Goal: Information Seeking & Learning: Check status

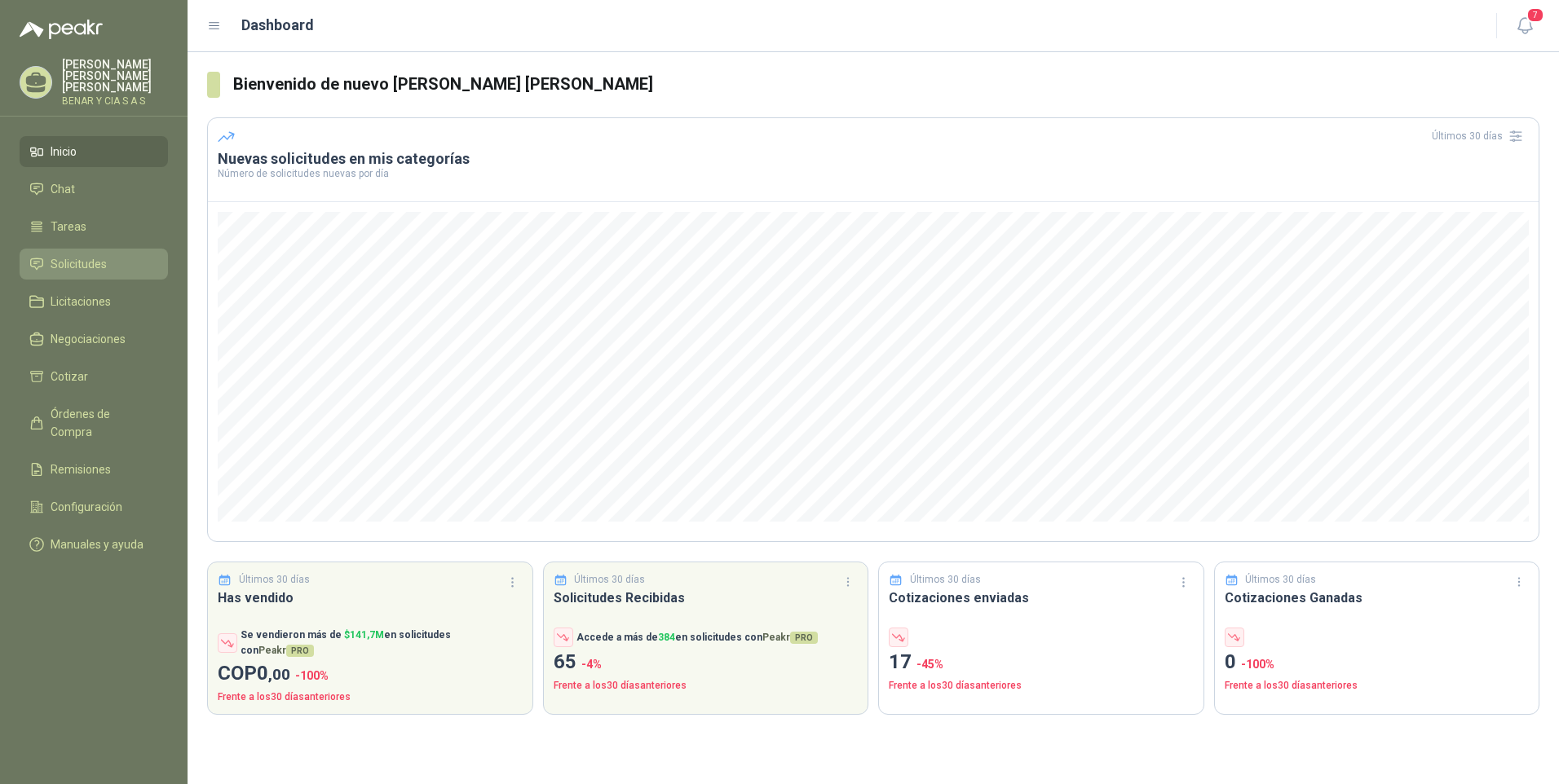
click at [79, 255] on span "Solicitudes" at bounding box center [79, 264] width 57 height 18
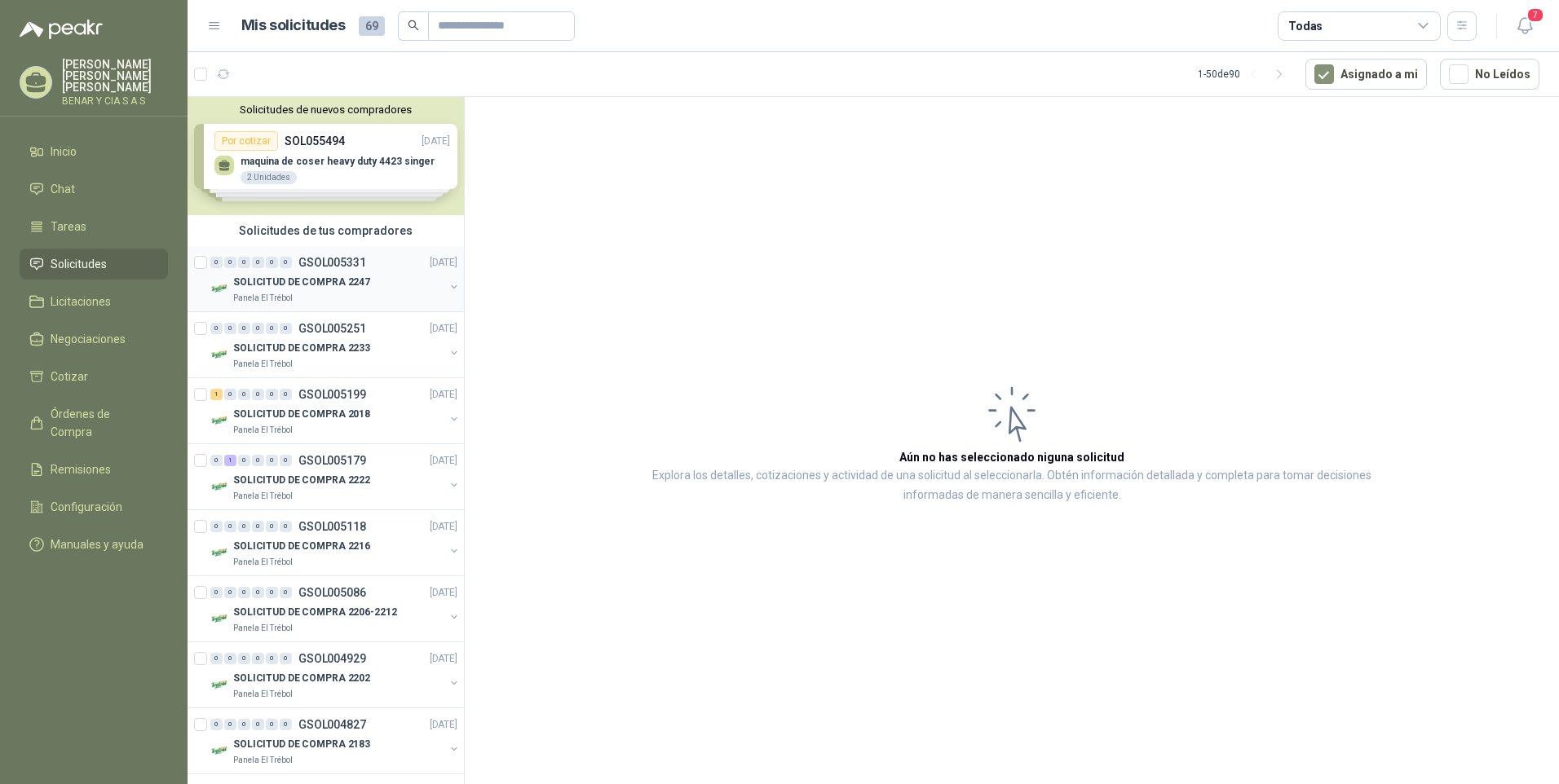
click at [300, 282] on p "SOLICITUD DE COMPRA 2247" at bounding box center [302, 283] width 137 height 16
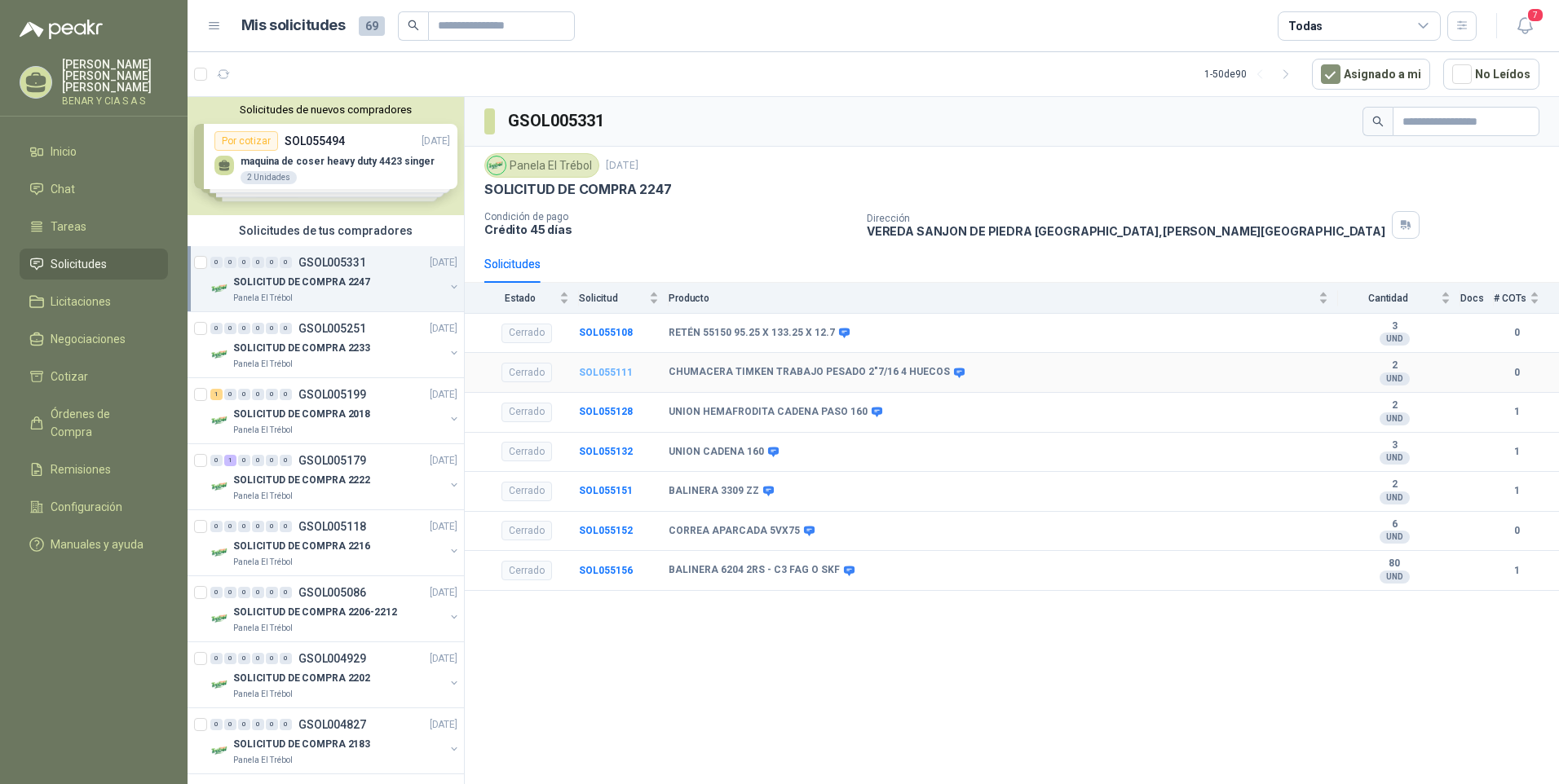
click at [605, 371] on b "SOL055111" at bounding box center [605, 372] width 54 height 11
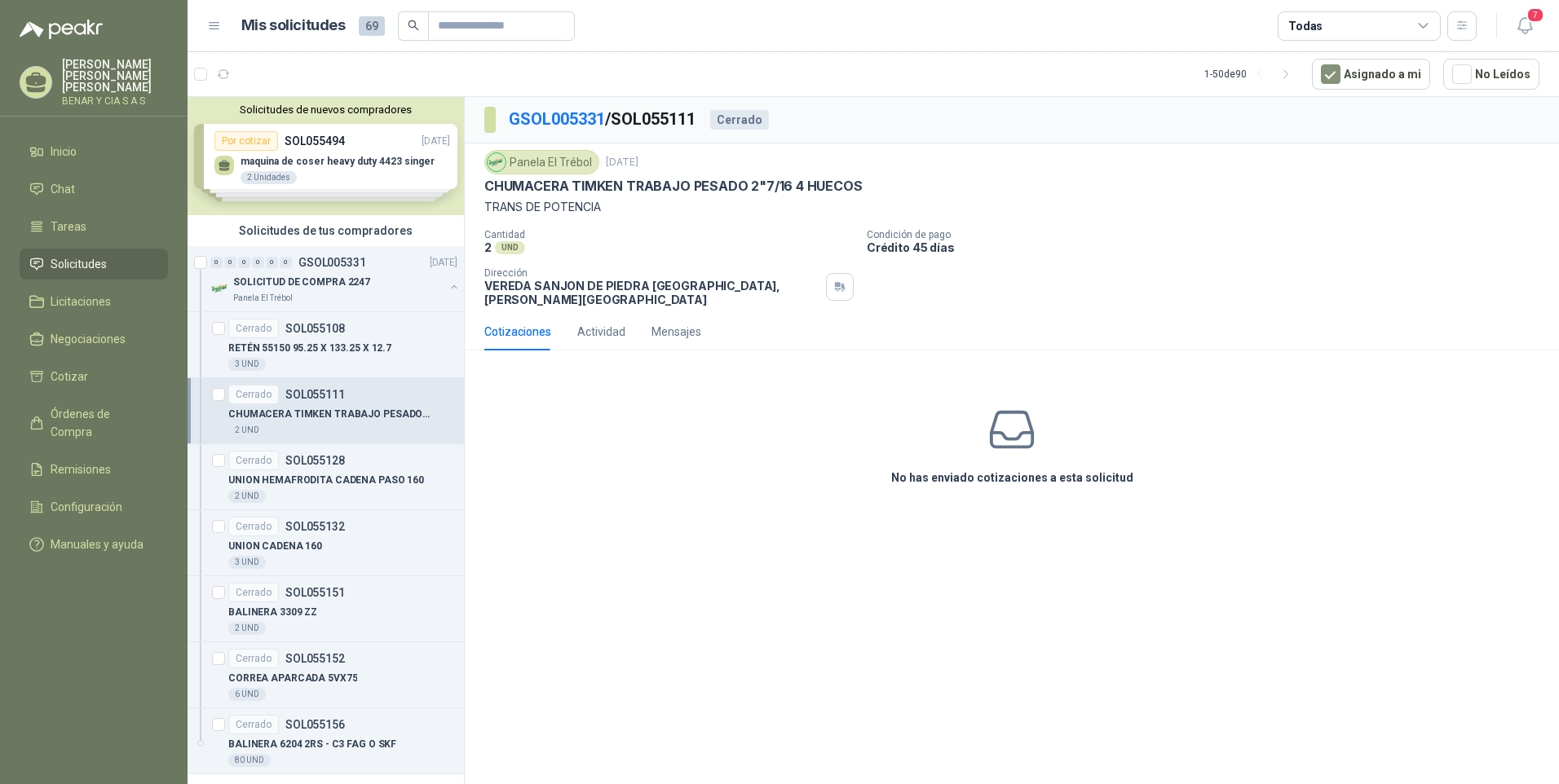
click at [525, 326] on div "Cotizaciones" at bounding box center [517, 331] width 67 height 18
click at [604, 322] on div "Actividad" at bounding box center [601, 331] width 48 height 18
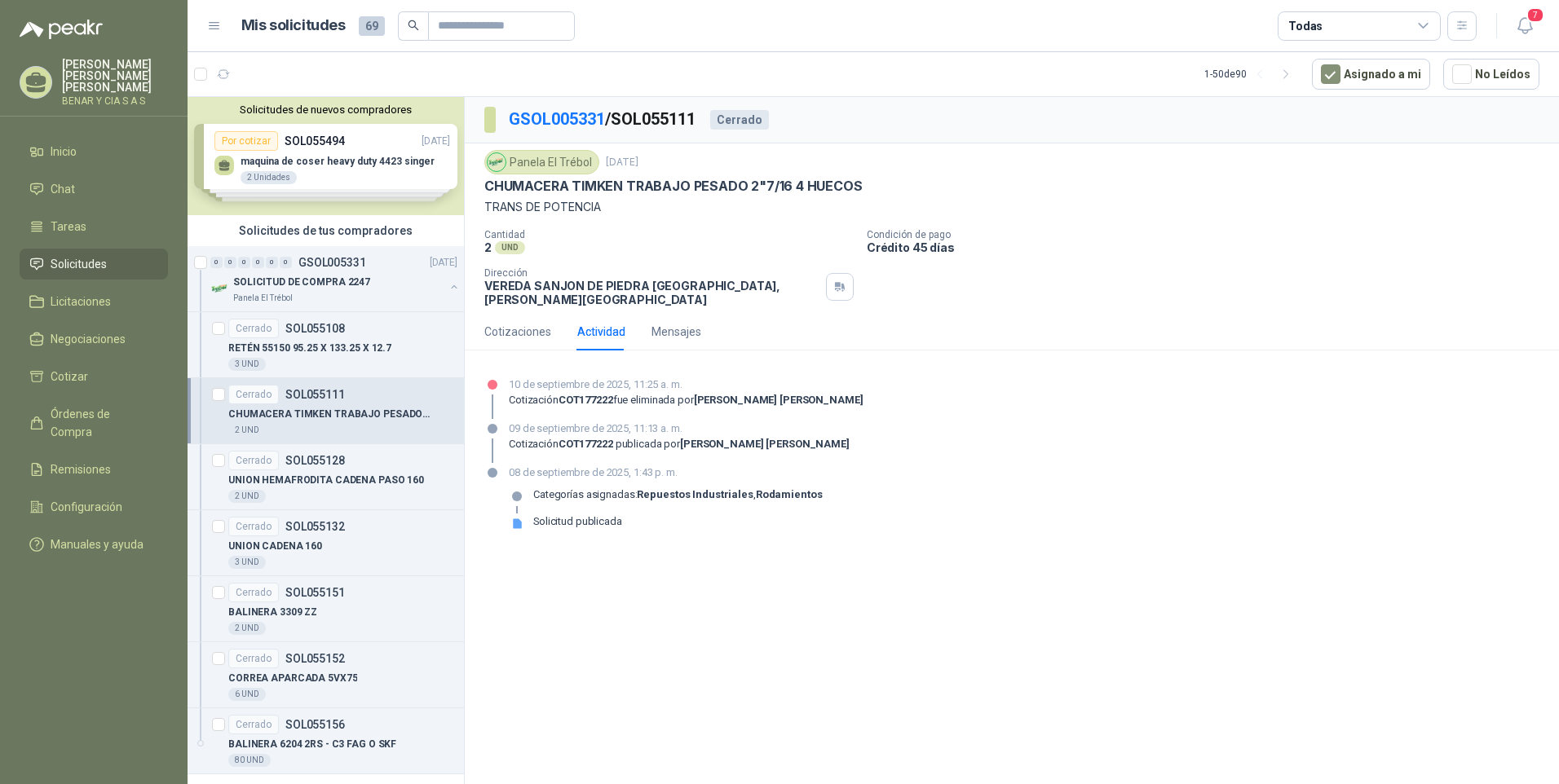
click at [757, 574] on div "GSOL005331 / SOL055111 Cerrado Panela El Trébol [DATE] CHUMACERA TIMKEN TRABAJO…" at bounding box center [1011, 443] width 1094 height 692
click at [672, 322] on div "Mensajes" at bounding box center [676, 331] width 50 height 18
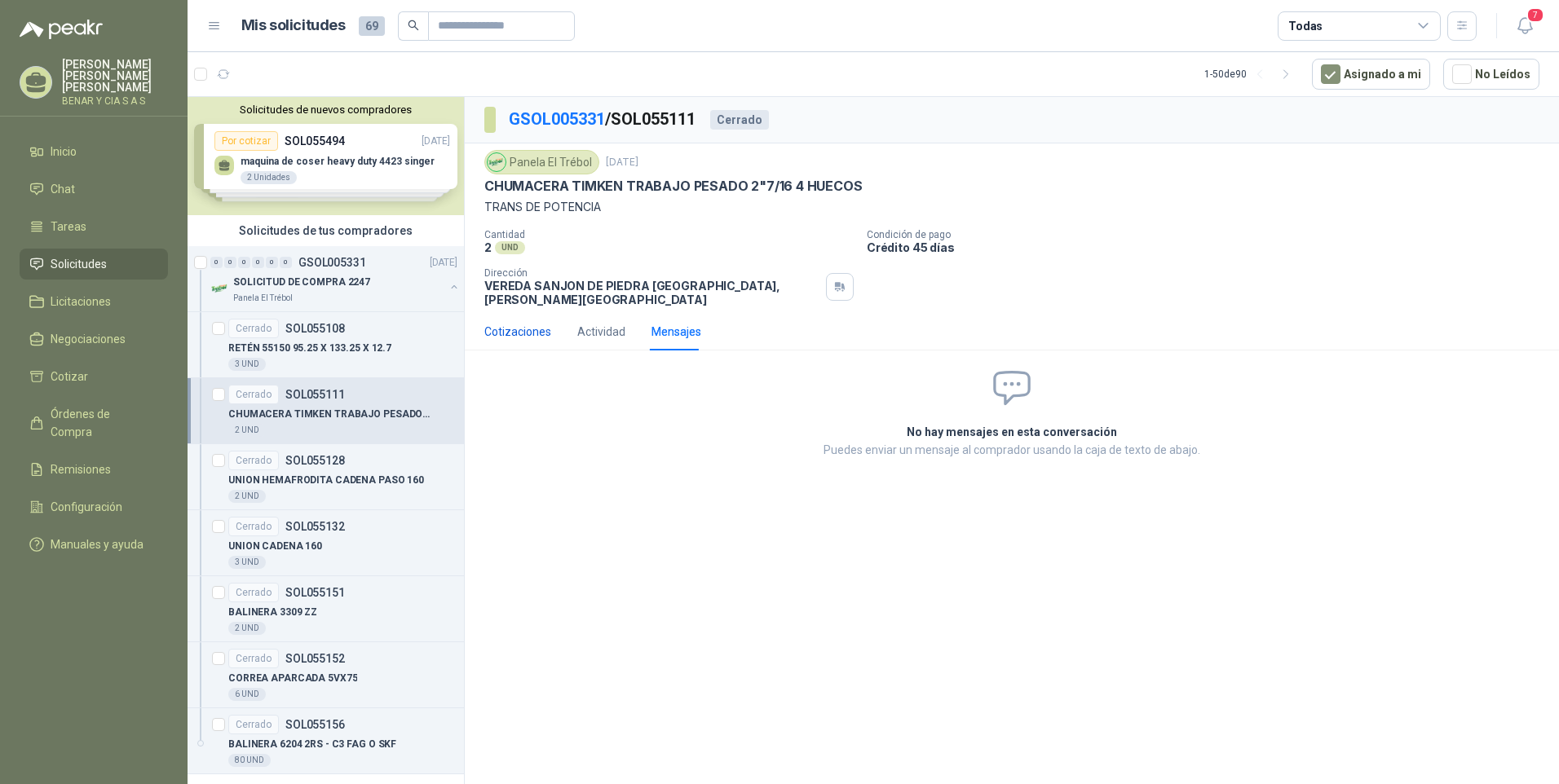
click at [508, 323] on div "Cotizaciones" at bounding box center [517, 331] width 67 height 18
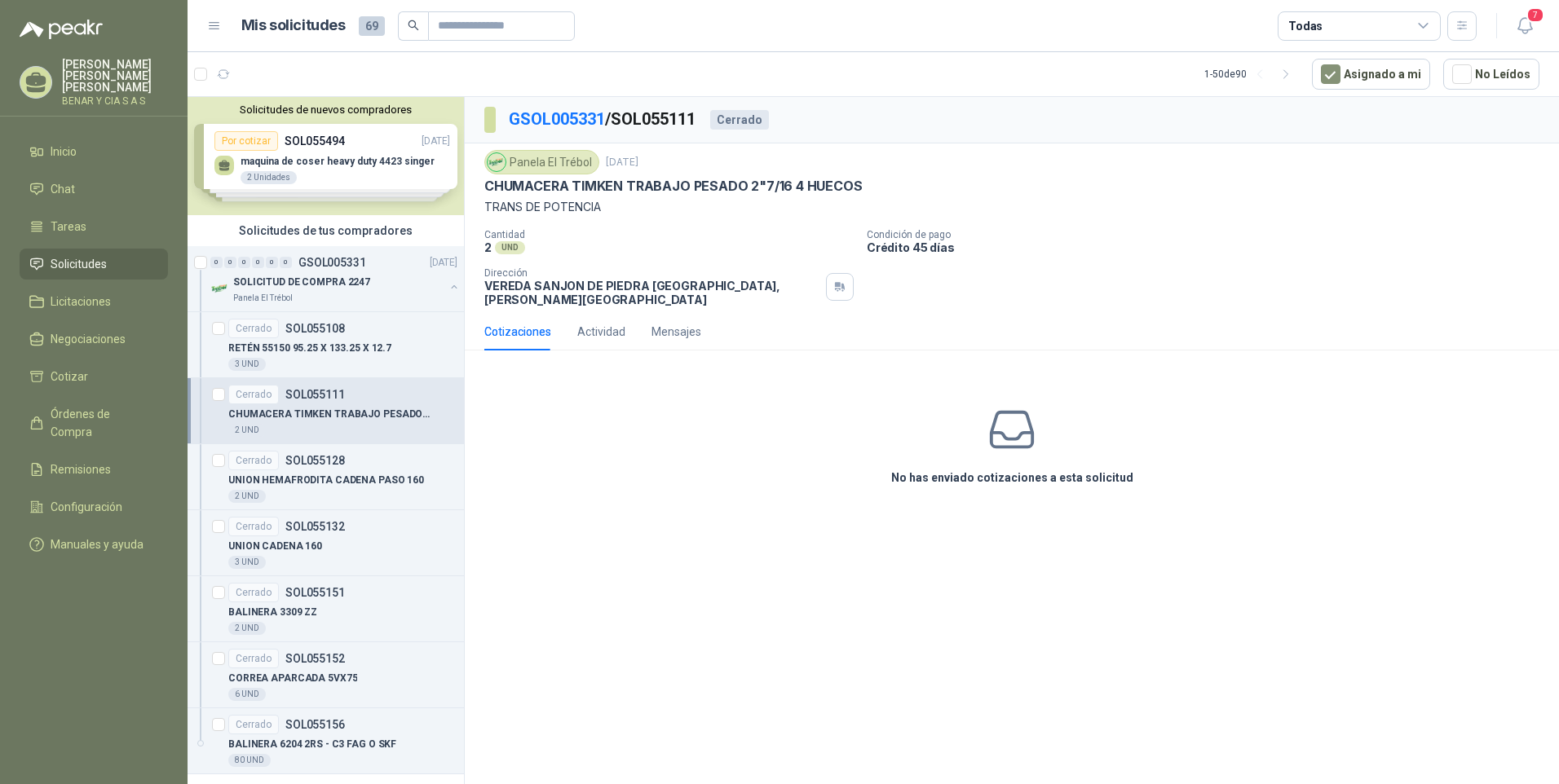
click at [353, 412] on p "CHUMACERA TIMKEN TRABAJO PESADO 2"7/16 4 HUECOS" at bounding box center [330, 415] width 203 height 16
click at [303, 464] on p "SOL055128" at bounding box center [316, 460] width 60 height 11
click at [325, 412] on p "CHUMACERA TIMKEN TRABAJO PESADO 2"7/16 4 HUECOS" at bounding box center [330, 415] width 203 height 16
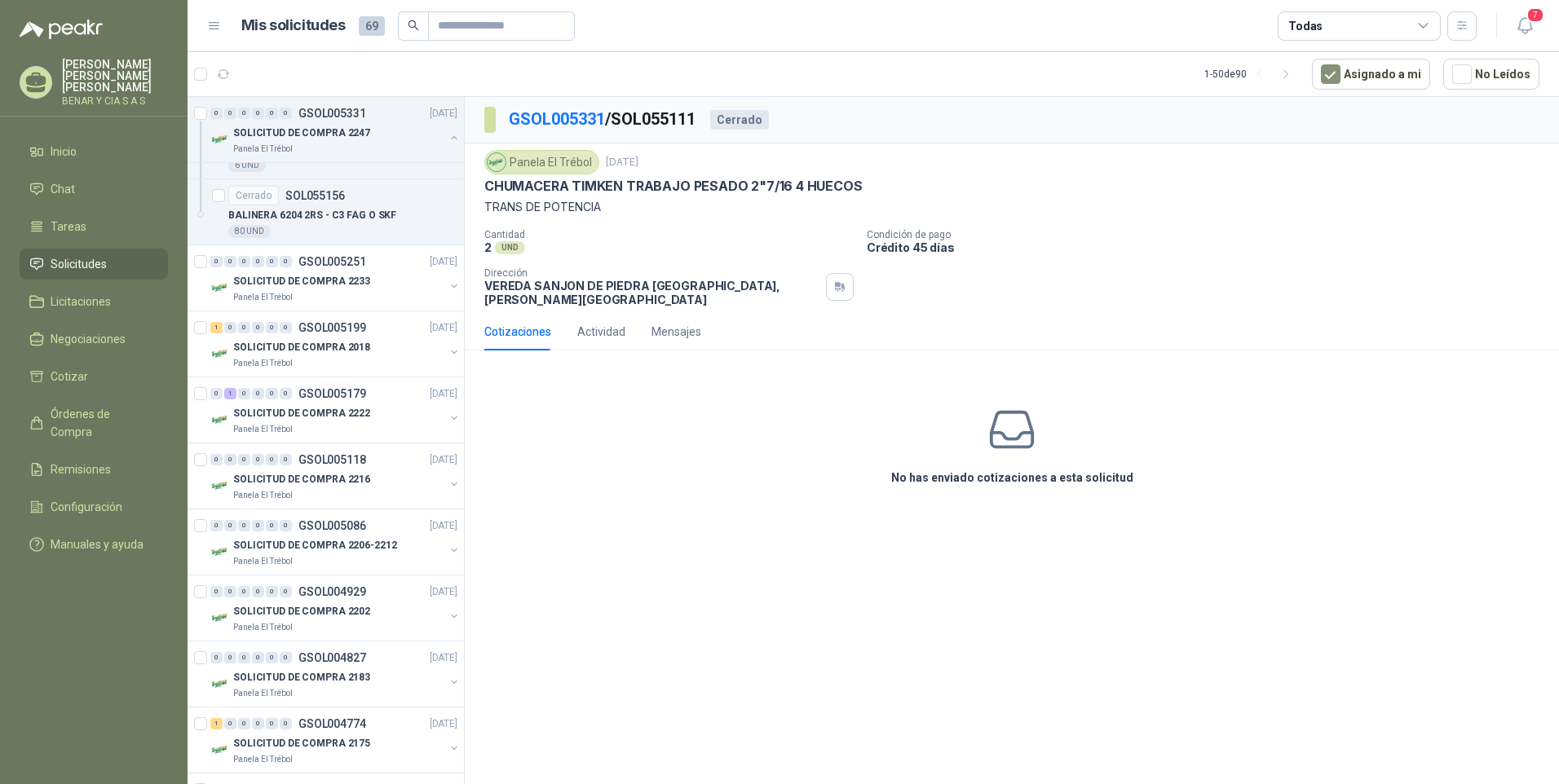
scroll to position [570, 0]
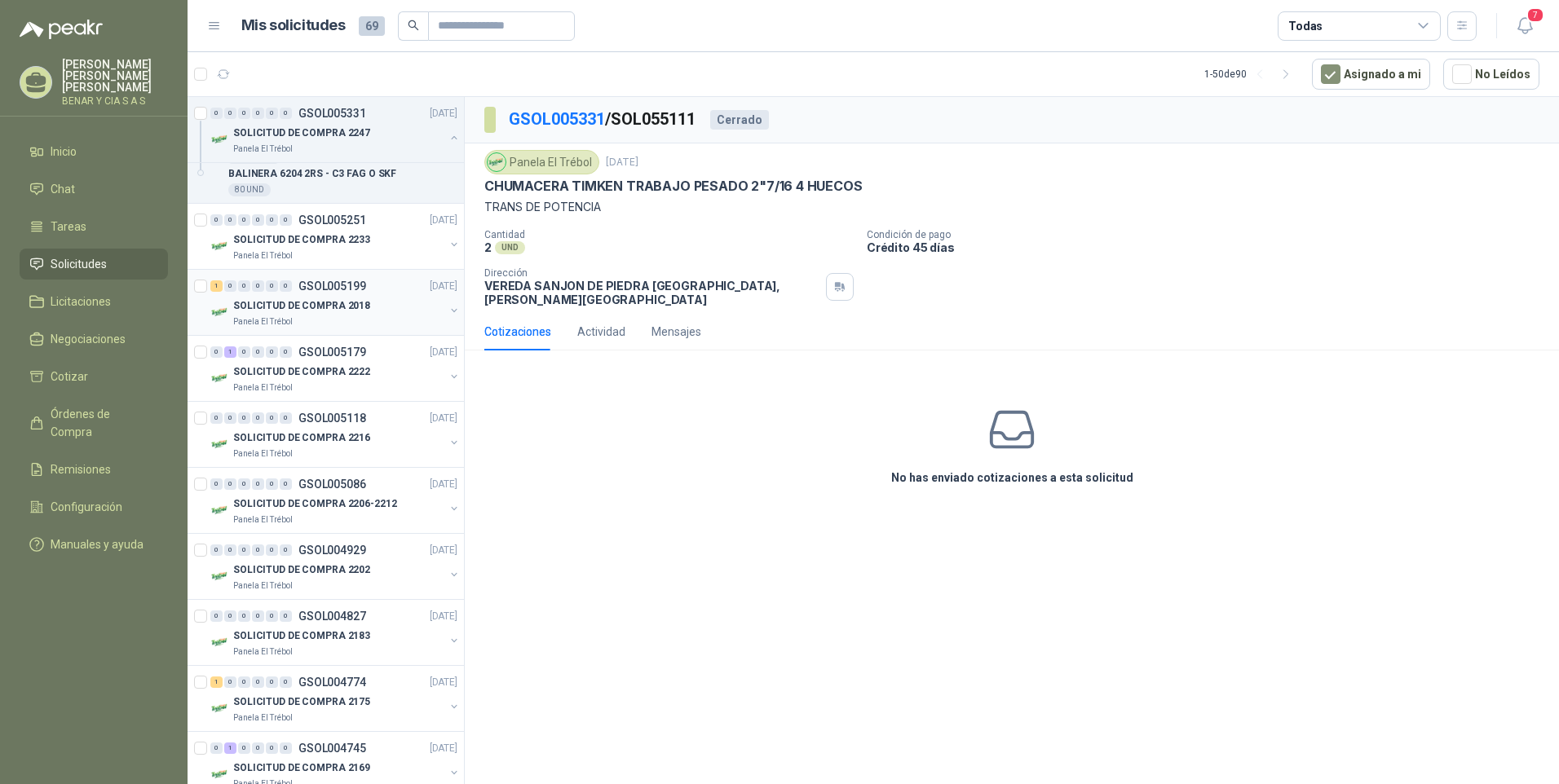
click at [329, 306] on p "SOLICITUD DE COMPRA 2018" at bounding box center [302, 306] width 137 height 16
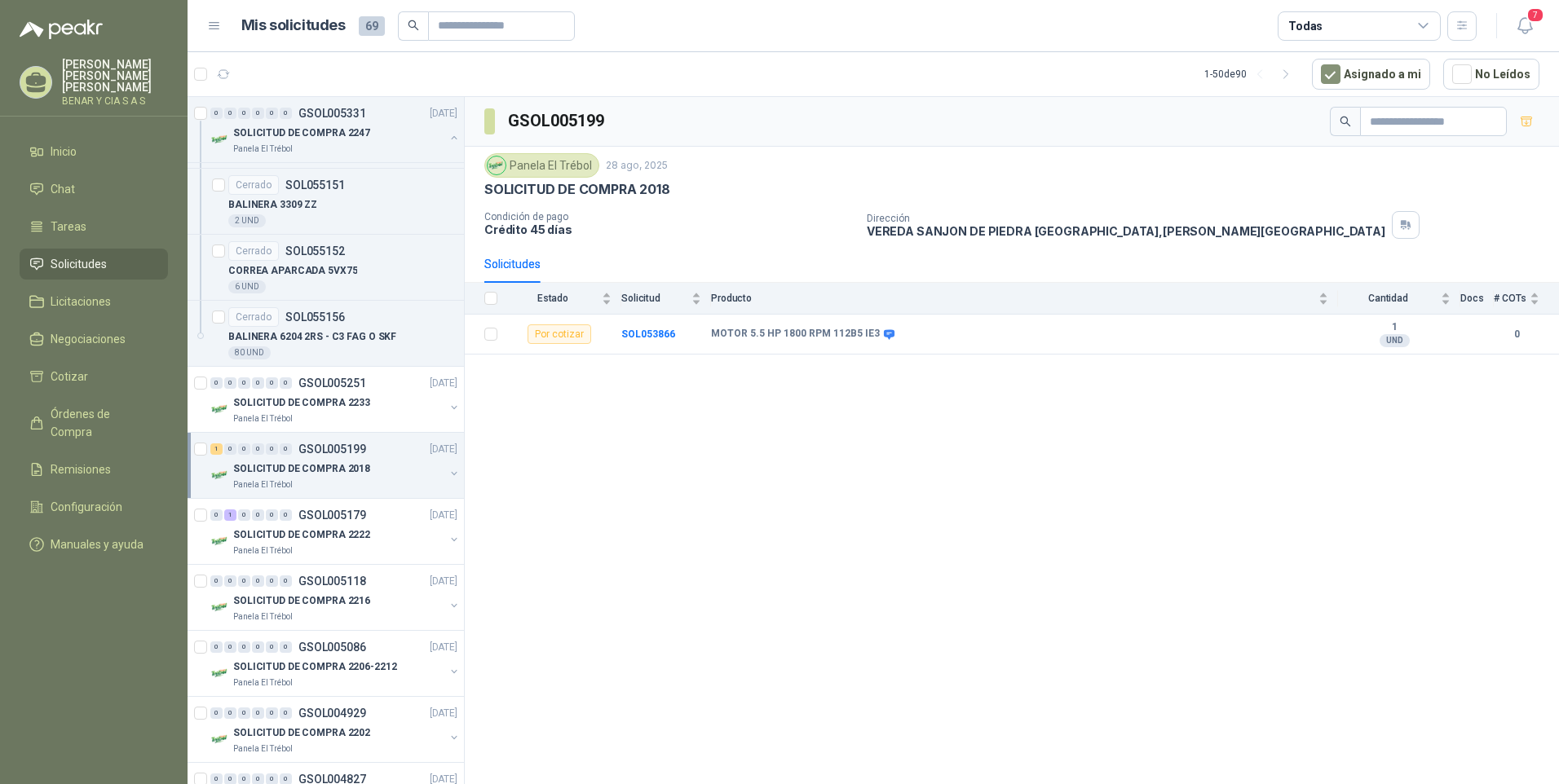
scroll to position [733, 0]
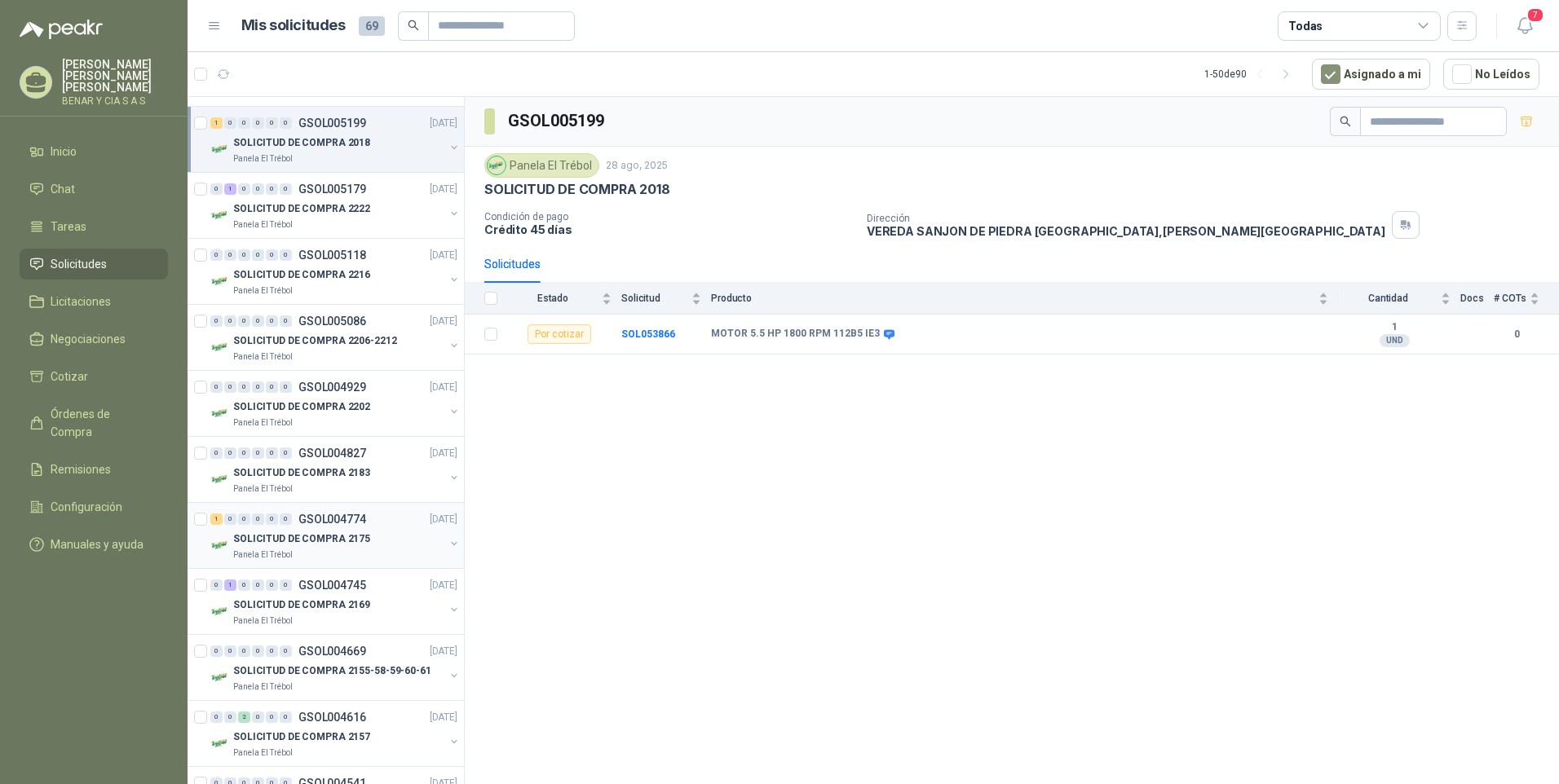
click at [297, 542] on p "SOLICITUD DE COMPRA 2175" at bounding box center [302, 539] width 137 height 16
